Goal: Task Accomplishment & Management: Complete application form

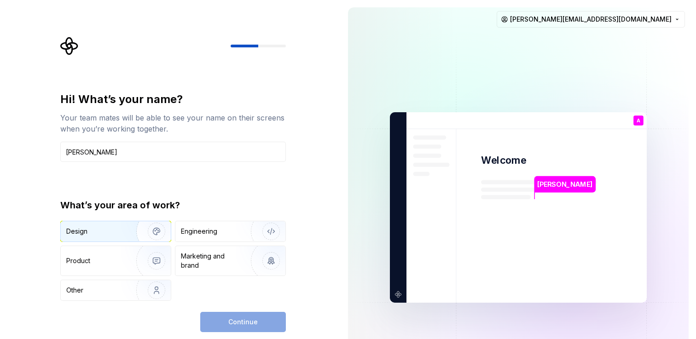
type input "[PERSON_NAME]"
click at [131, 231] on img "button" at bounding box center [150, 232] width 59 height 62
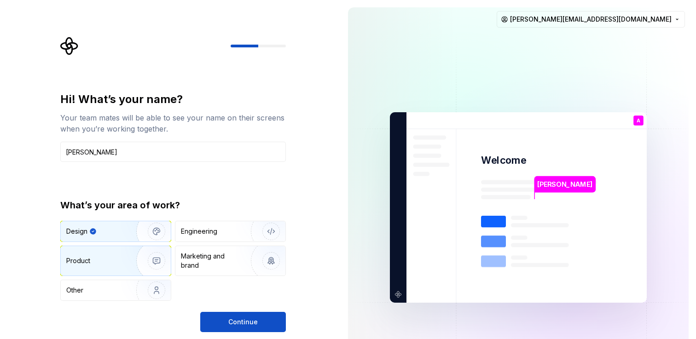
click at [123, 255] on img "button" at bounding box center [150, 261] width 59 height 62
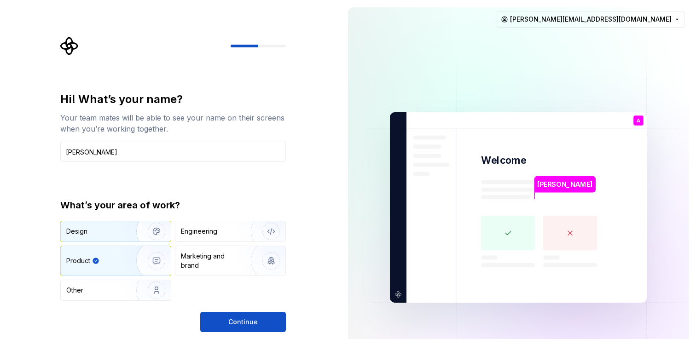
click at [124, 228] on img "button" at bounding box center [150, 232] width 59 height 62
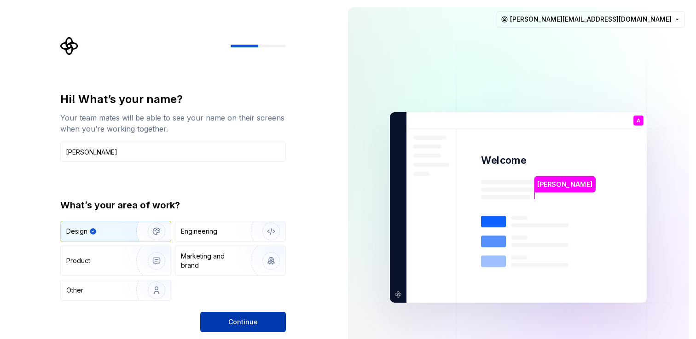
click at [251, 322] on span "Continue" at bounding box center [242, 322] width 29 height 9
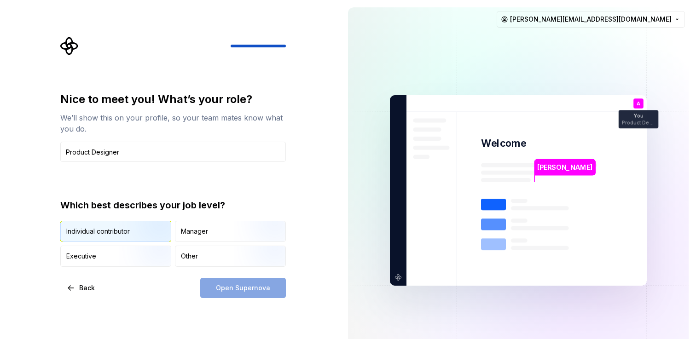
type input "Product Designer"
click at [130, 227] on img "button" at bounding box center [148, 243] width 59 height 62
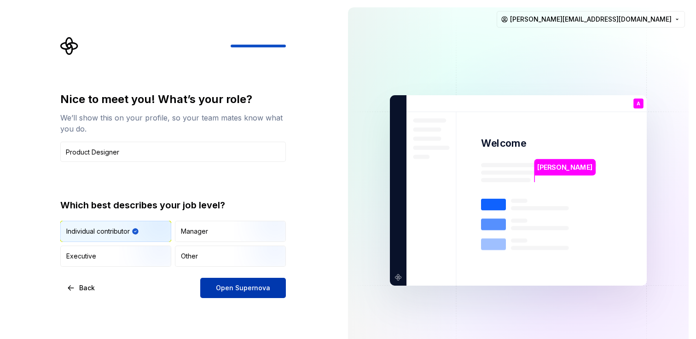
click at [230, 293] on button "Open Supernova" at bounding box center [243, 288] width 86 height 20
